Goal: Task Accomplishment & Management: Manage account settings

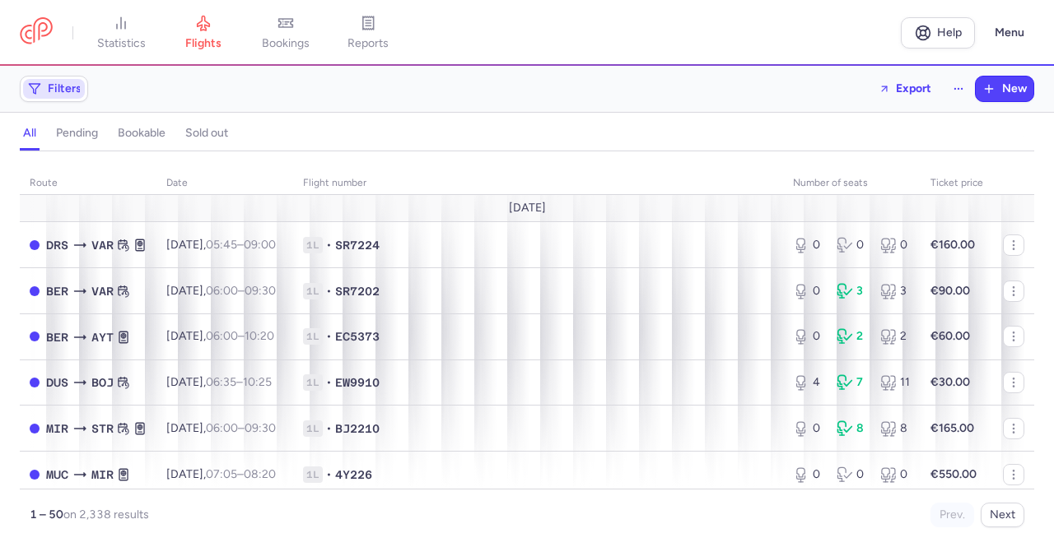
click at [49, 96] on span "Filters" at bounding box center [54, 89] width 62 height 20
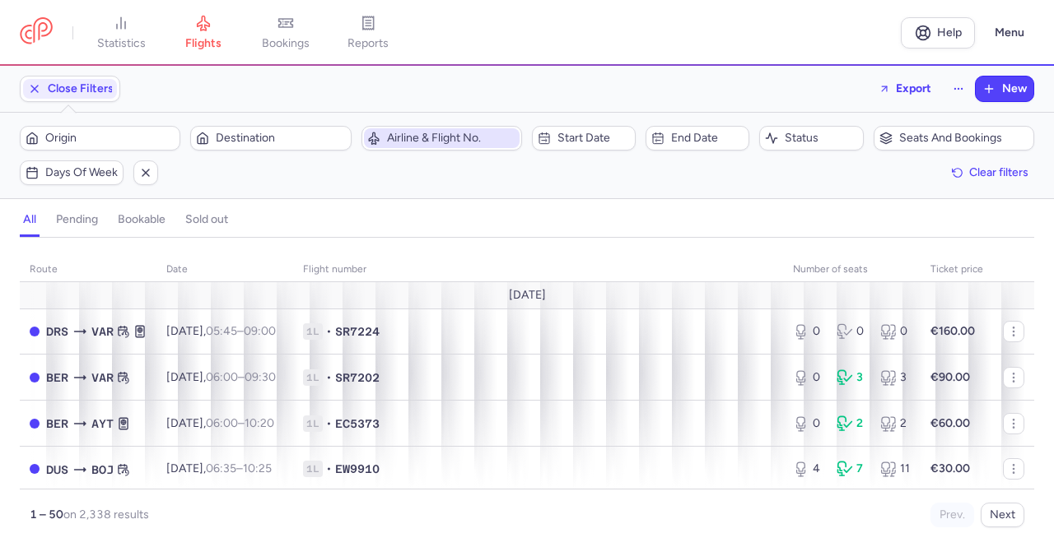
click at [425, 136] on span "Airline & Flight No." at bounding box center [451, 138] width 129 height 13
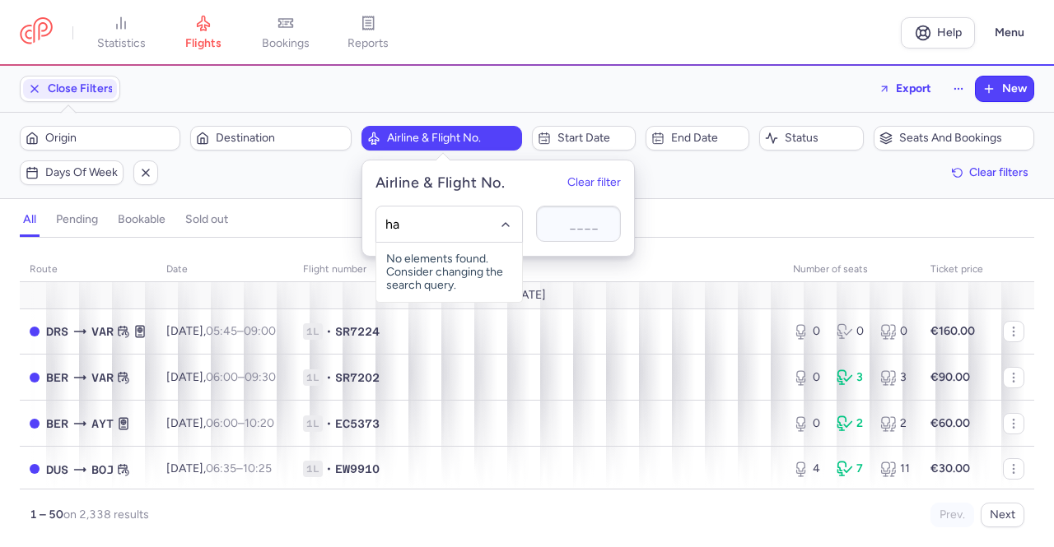
type input "hat"
click at [442, 254] on span "Air Horizont" at bounding box center [440, 260] width 62 height 13
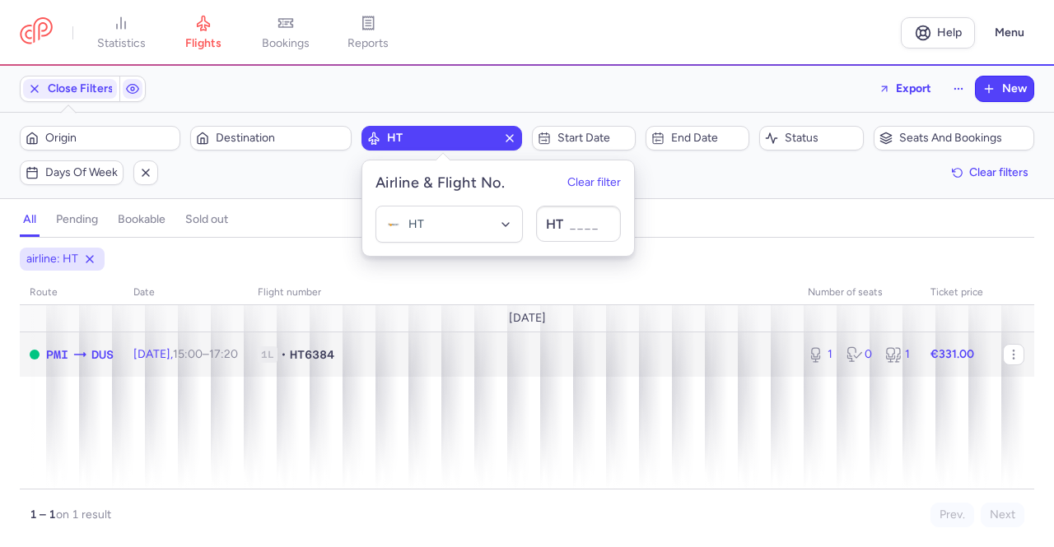
click at [405, 352] on span "1L • HT6384" at bounding box center [523, 355] width 530 height 16
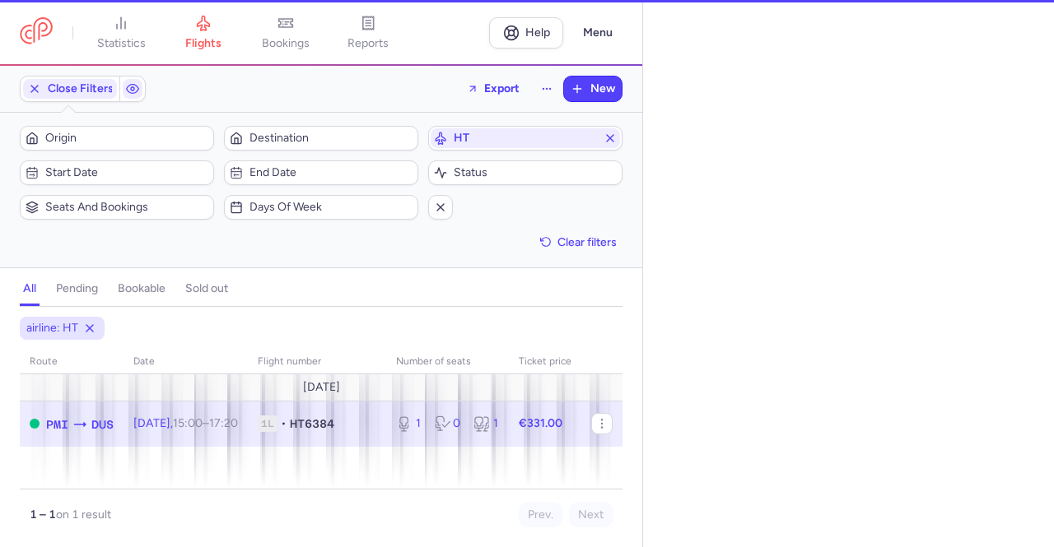
select select "days"
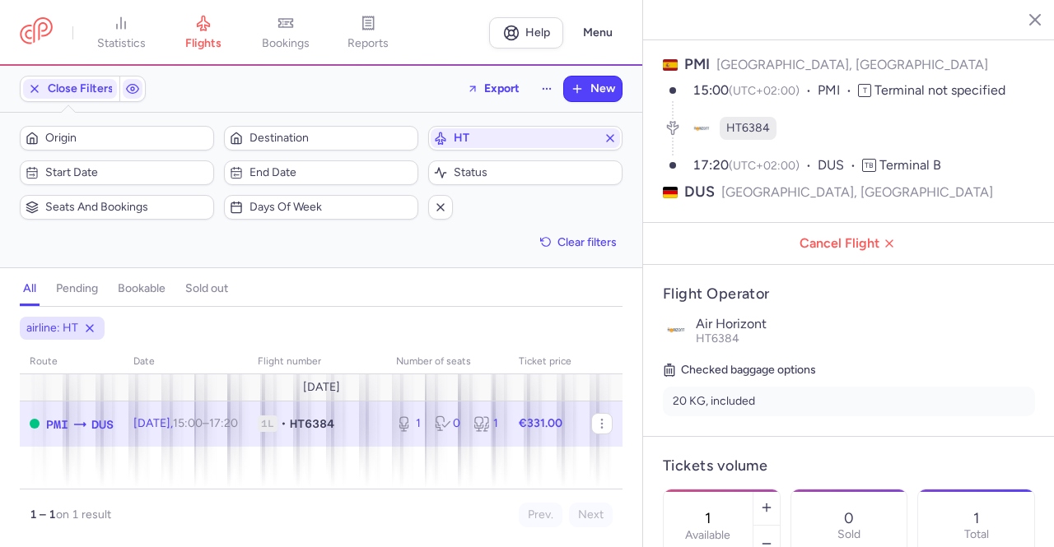
scroll to position [72, 0]
click at [752, 489] on div "1 Available" at bounding box center [707, 525] width 89 height 72
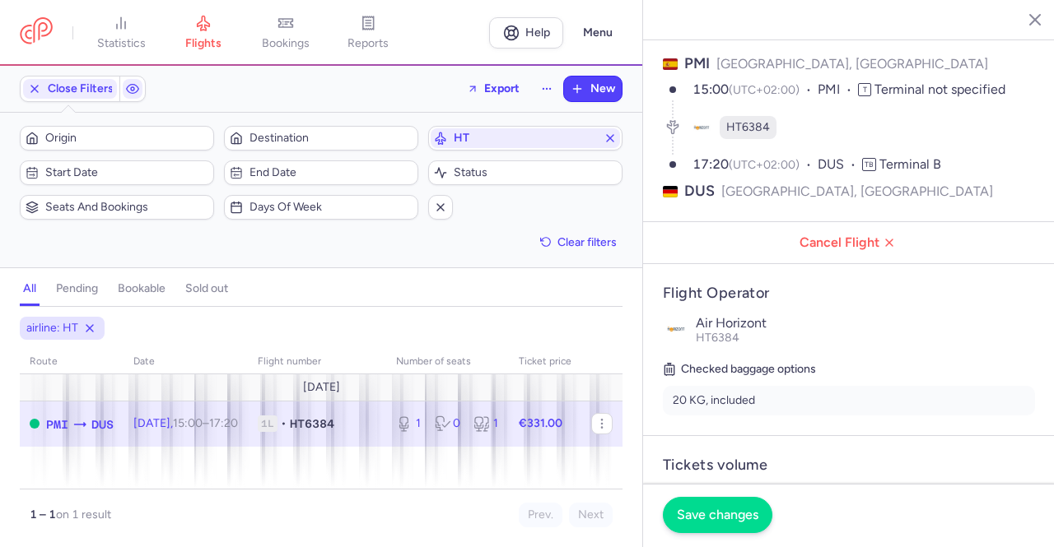
type input "0"
click at [711, 524] on button "Save changes" at bounding box center [717, 515] width 109 height 36
